Goal: Use online tool/utility: Use online tool/utility

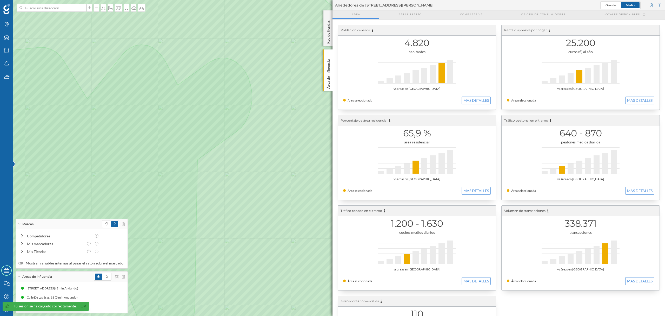
click at [120, 278] on div at bounding box center [109, 276] width 31 height 8
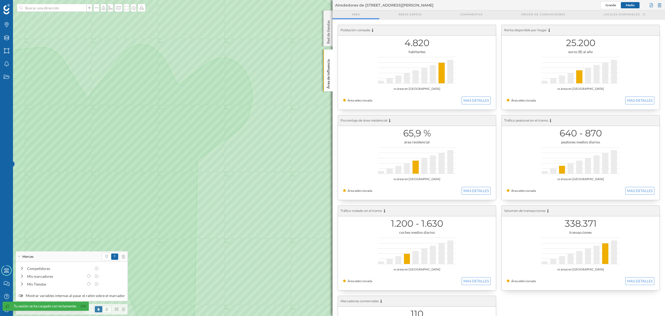
click at [120, 311] on div at bounding box center [109, 309] width 31 height 8
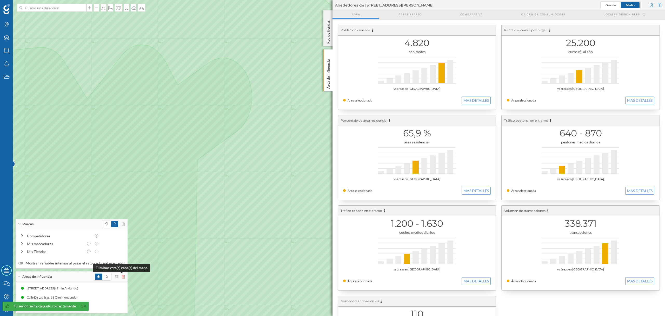
click at [122, 275] on icon at bounding box center [123, 276] width 3 height 4
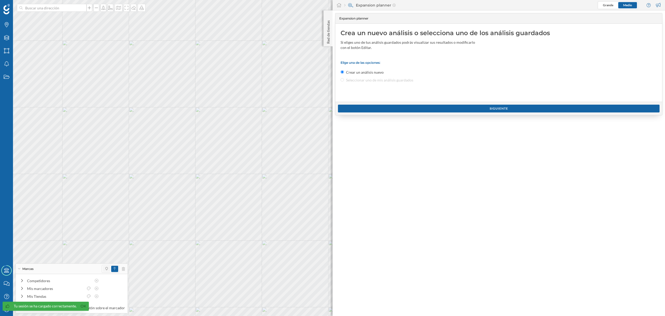
click at [103, 268] on span at bounding box center [107, 268] width 8 height 6
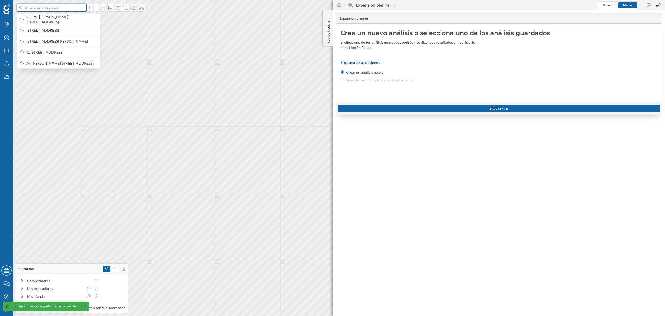
click at [68, 5] on input at bounding box center [52, 8] width 58 height 8
paste input "C. Gral. [PERSON_NAME][STREET_ADDRESS]"
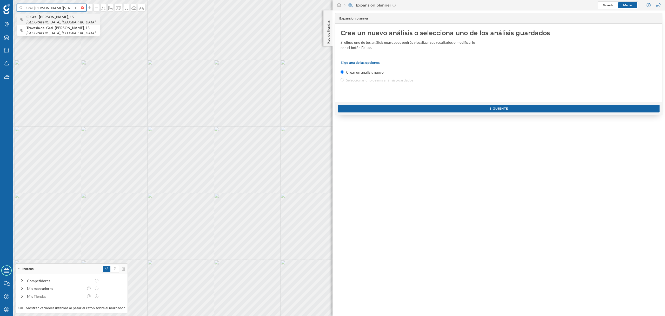
type input "C. Gral. [PERSON_NAME][STREET_ADDRESS]"
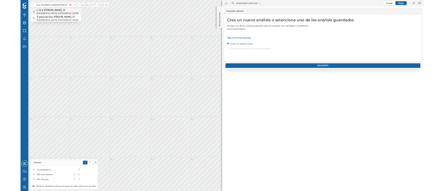
scroll to position [0, 0]
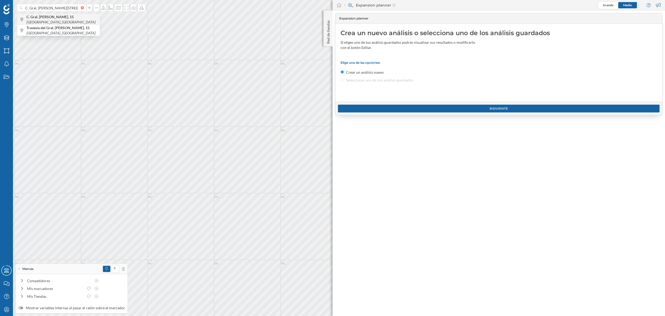
click at [72, 20] on icon "[GEOGRAPHIC_DATA], [GEOGRAPHIC_DATA]" at bounding box center [61, 22] width 69 height 4
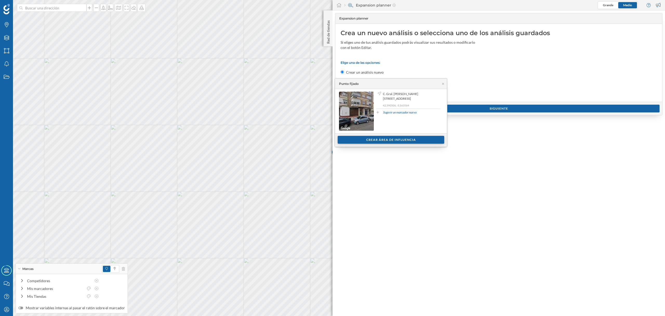
click at [397, 143] on div "Crear área de influencia" at bounding box center [391, 140] width 107 height 8
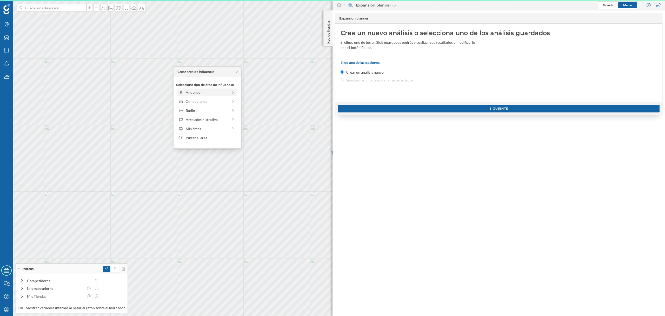
click at [198, 90] on div "Andando" at bounding box center [207, 91] width 42 height 5
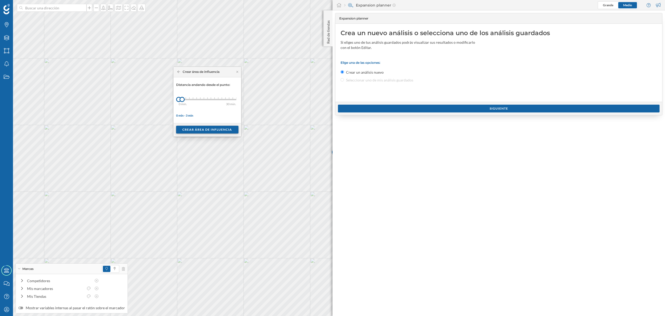
click at [211, 130] on div "Crear área de influencia" at bounding box center [207, 130] width 62 height 8
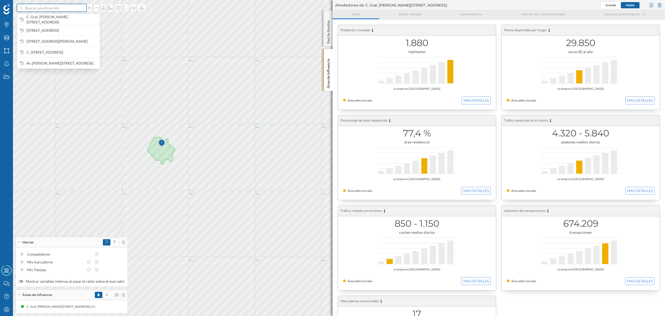
click at [67, 6] on input at bounding box center [52, 8] width 58 height 8
click at [61, 21] on span "C. Gral. [PERSON_NAME][STREET_ADDRESS]" at bounding box center [62, 19] width 71 height 10
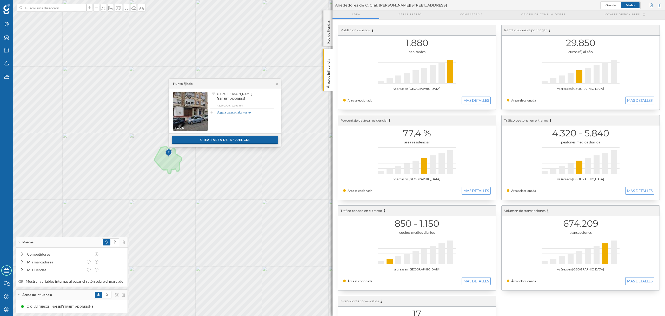
click at [225, 138] on div "Crear área de influencia" at bounding box center [225, 140] width 107 height 8
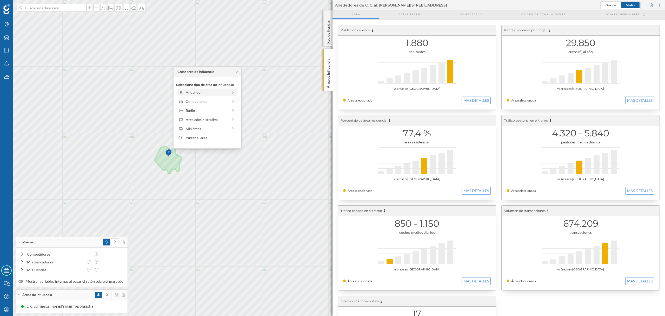
click at [211, 88] on div "Andando" at bounding box center [208, 92] width 60 height 8
drag, startPoint x: 183, startPoint y: 101, endPoint x: 189, endPoint y: 102, distance: 6.3
click at [189, 102] on div at bounding box center [188, 99] width 5 height 5
click at [202, 128] on div "Crear área de influencia" at bounding box center [207, 130] width 62 height 8
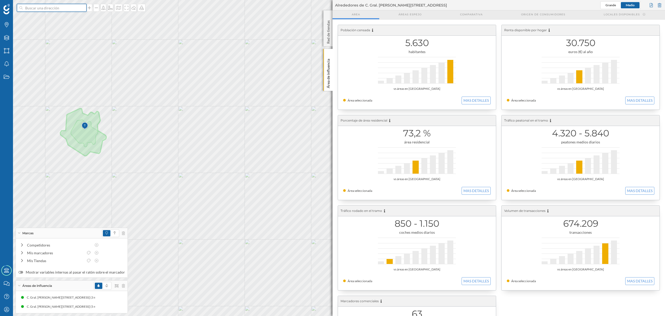
click at [55, 6] on input at bounding box center [52, 8] width 58 height 8
click at [61, 18] on span "C. Gral. [PERSON_NAME][STREET_ADDRESS]" at bounding box center [62, 19] width 71 height 10
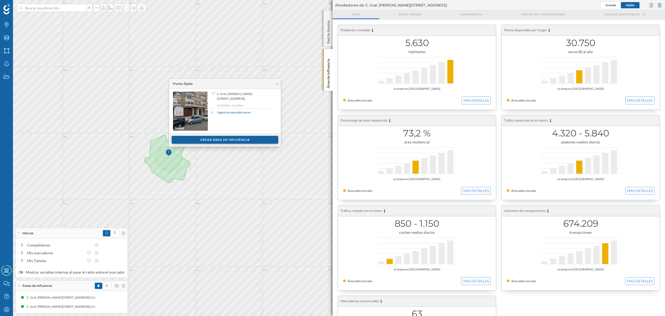
click at [238, 141] on div "Crear área de influencia" at bounding box center [225, 140] width 107 height 8
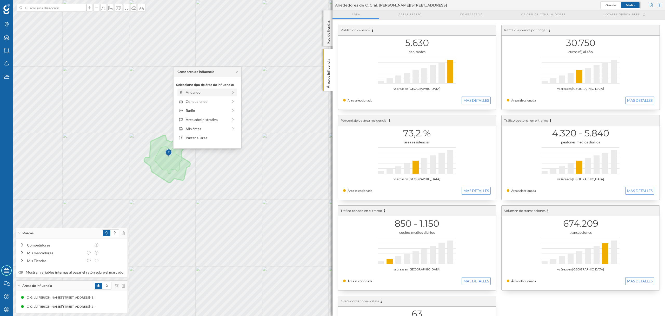
click at [195, 94] on div "Andando" at bounding box center [207, 91] width 42 height 5
drag, startPoint x: 184, startPoint y: 100, endPoint x: 202, endPoint y: 100, distance: 17.7
click at [202, 100] on div at bounding box center [201, 99] width 5 height 5
click at [203, 127] on div "Crear área de influencia" at bounding box center [207, 130] width 62 height 8
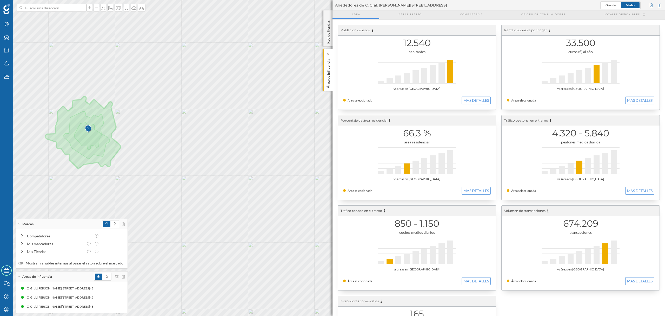
click at [332, 83] on div "Área de influencia" at bounding box center [328, 70] width 9 height 42
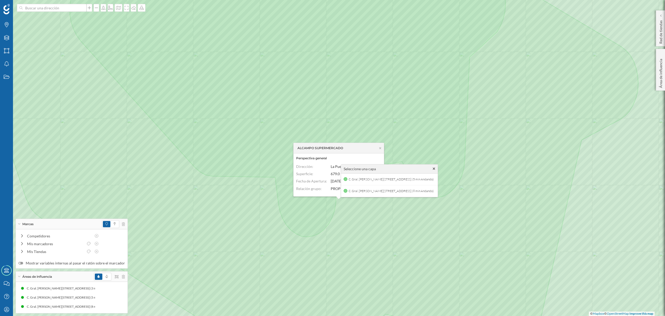
click at [433, 169] on icon at bounding box center [434, 169] width 2 height 4
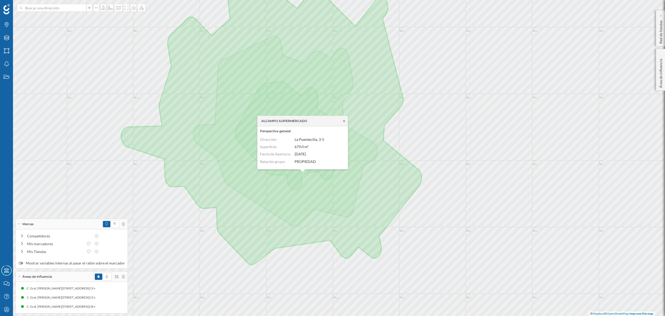
click at [344, 120] on icon at bounding box center [344, 121] width 2 height 2
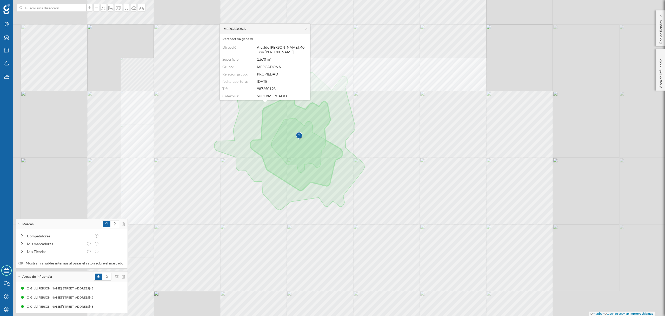
drag, startPoint x: 299, startPoint y: 124, endPoint x: 304, endPoint y: 147, distance: 23.2
click at [302, 141] on img at bounding box center [299, 135] width 6 height 10
